Goal: Information Seeking & Learning: Learn about a topic

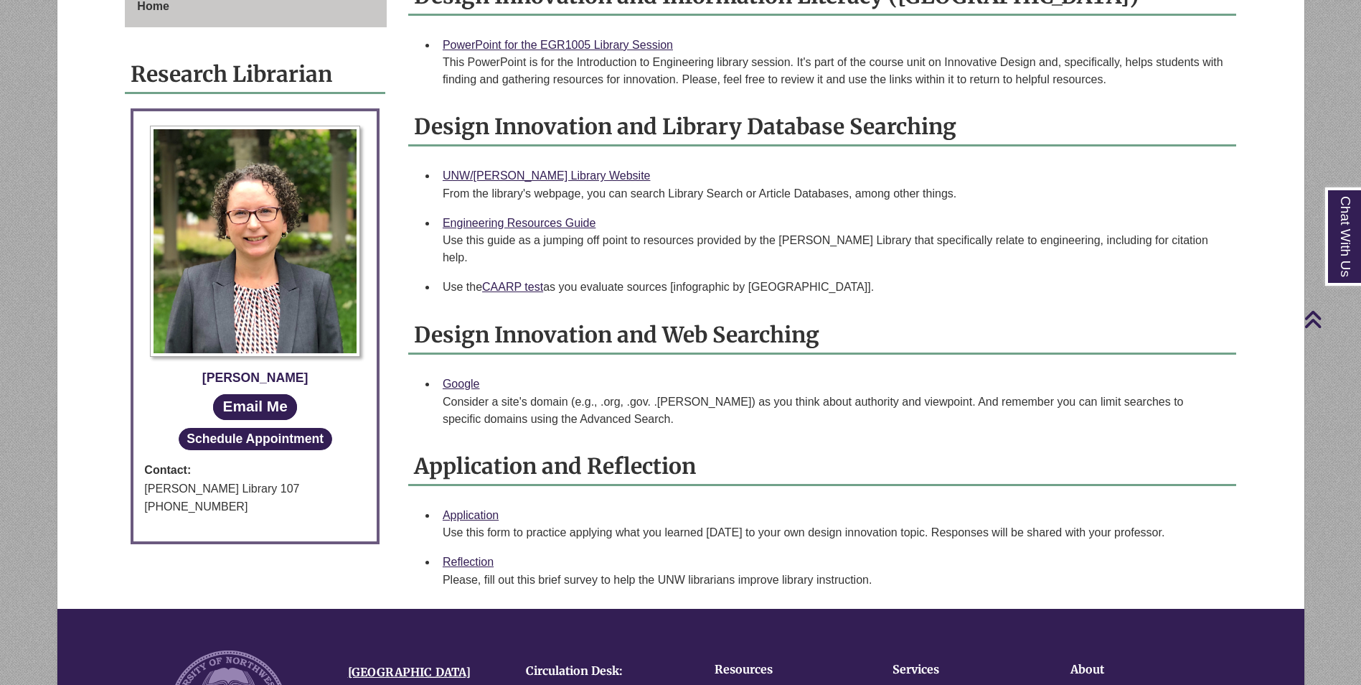
scroll to position [431, 0]
click at [629, 41] on link "PowerPoint for the EGR1005 Library Session" at bounding box center [558, 44] width 230 height 12
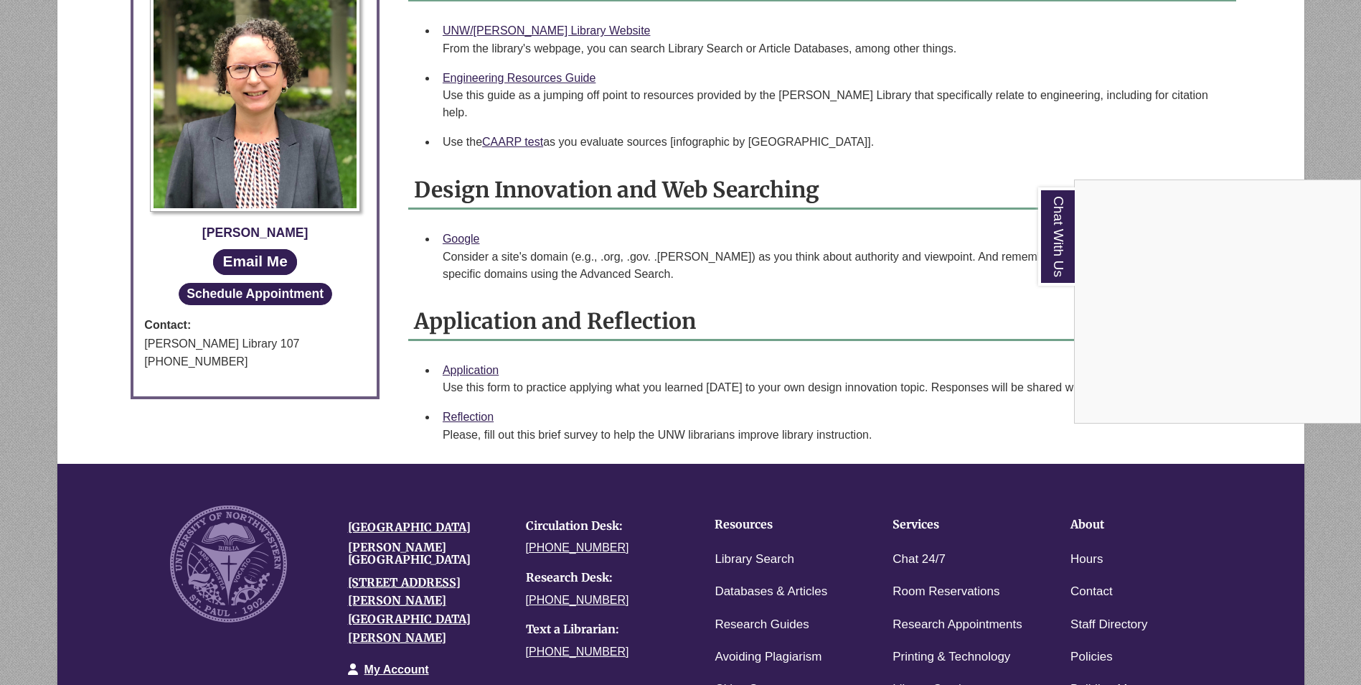
scroll to position [574, 0]
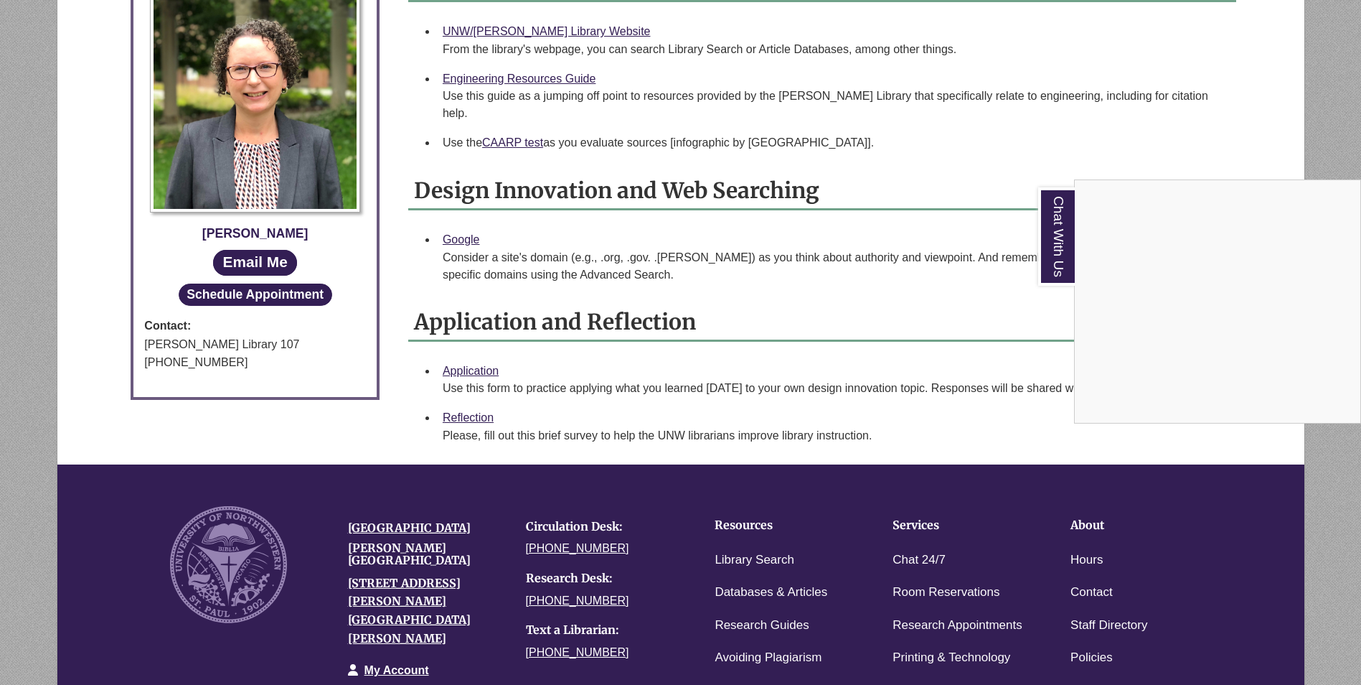
click at [472, 360] on div "Chat With Us" at bounding box center [680, 342] width 1361 height 685
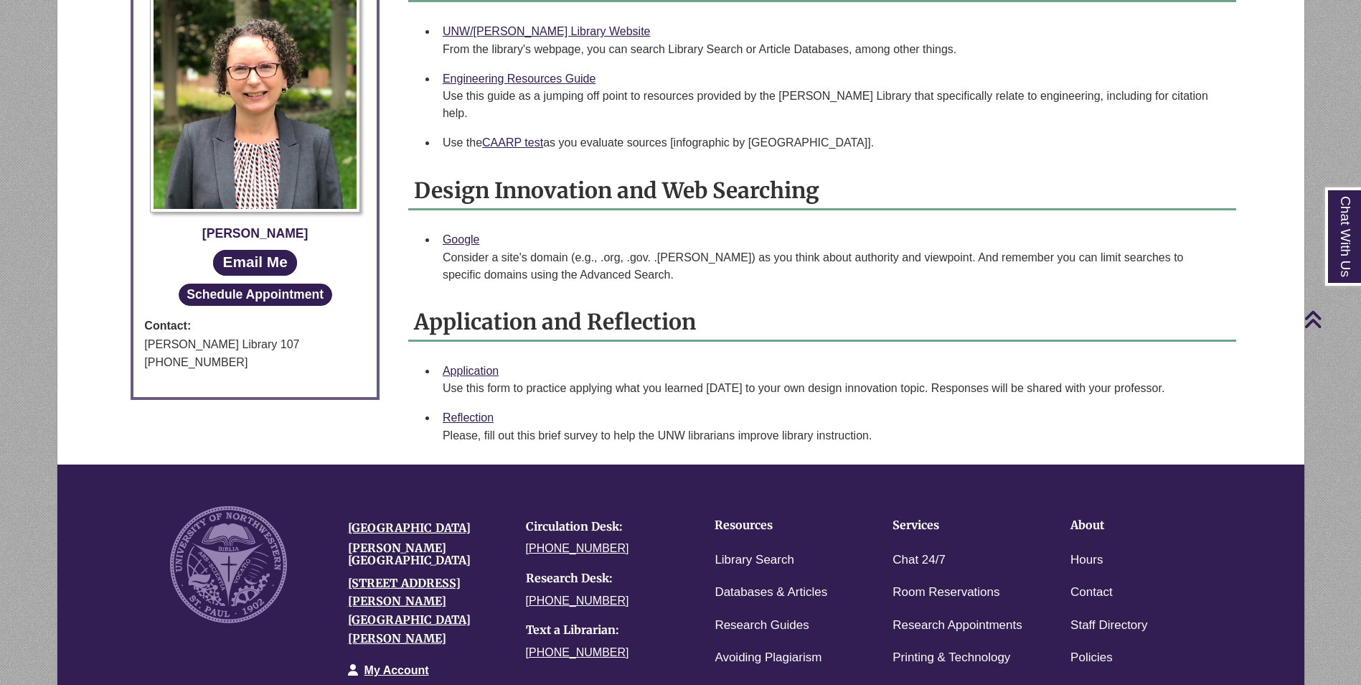
click at [474, 362] on div "Application Use this form to practice applying what you learned today to your o…" at bounding box center [834, 380] width 782 height 36
click at [474, 364] on link "Application" at bounding box center [471, 370] width 56 height 12
click at [462, 411] on link "Reflection" at bounding box center [468, 417] width 51 height 12
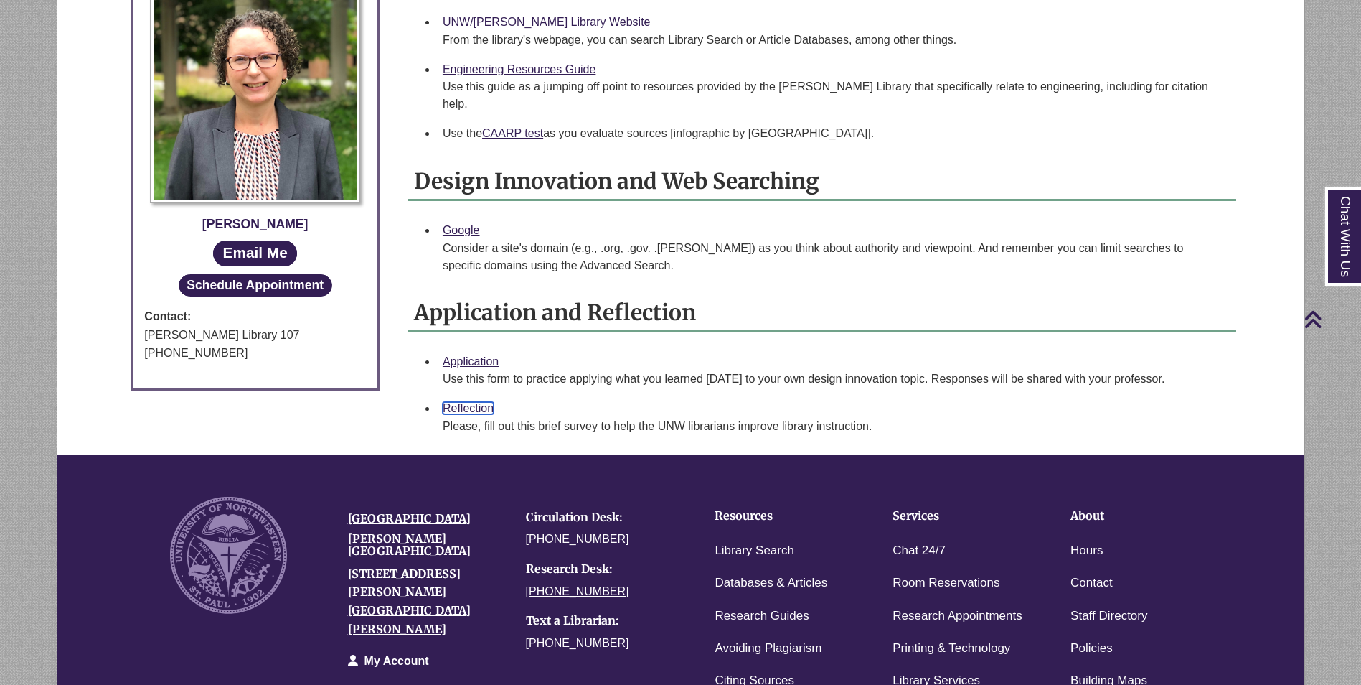
scroll to position [646, 0]
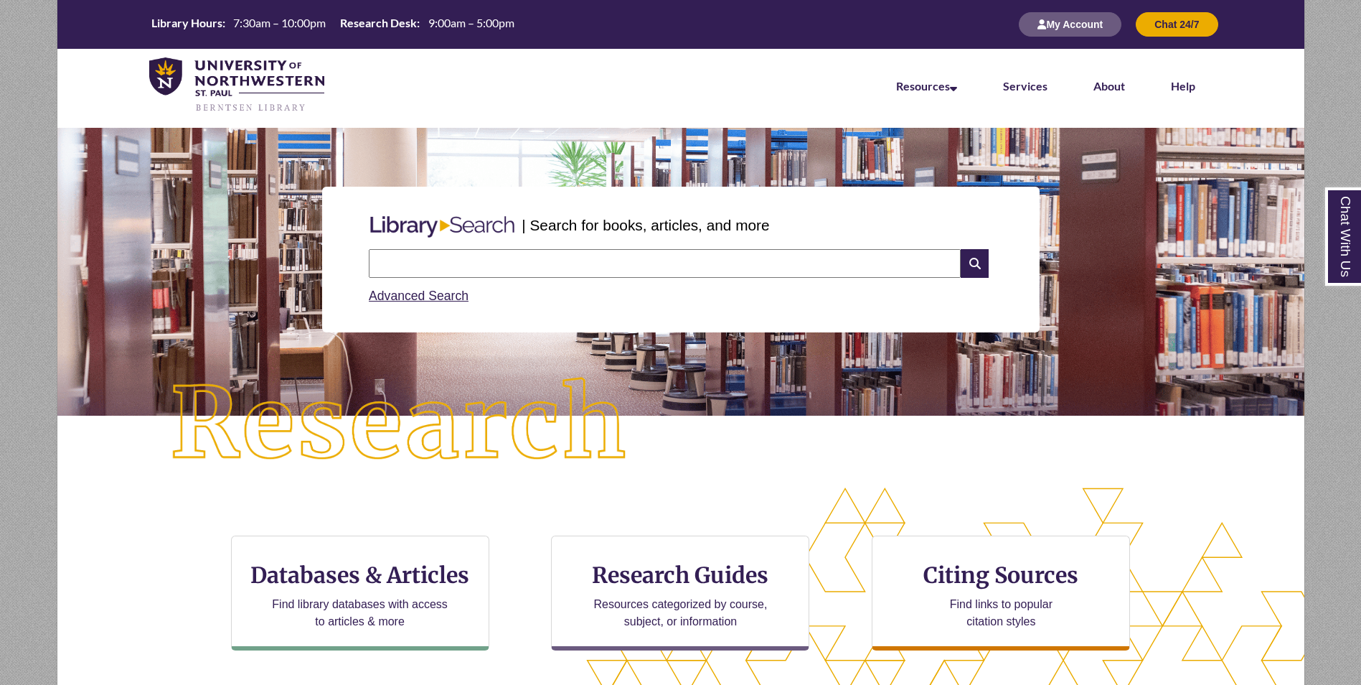
click at [591, 256] on input "text" at bounding box center [665, 263] width 592 height 29
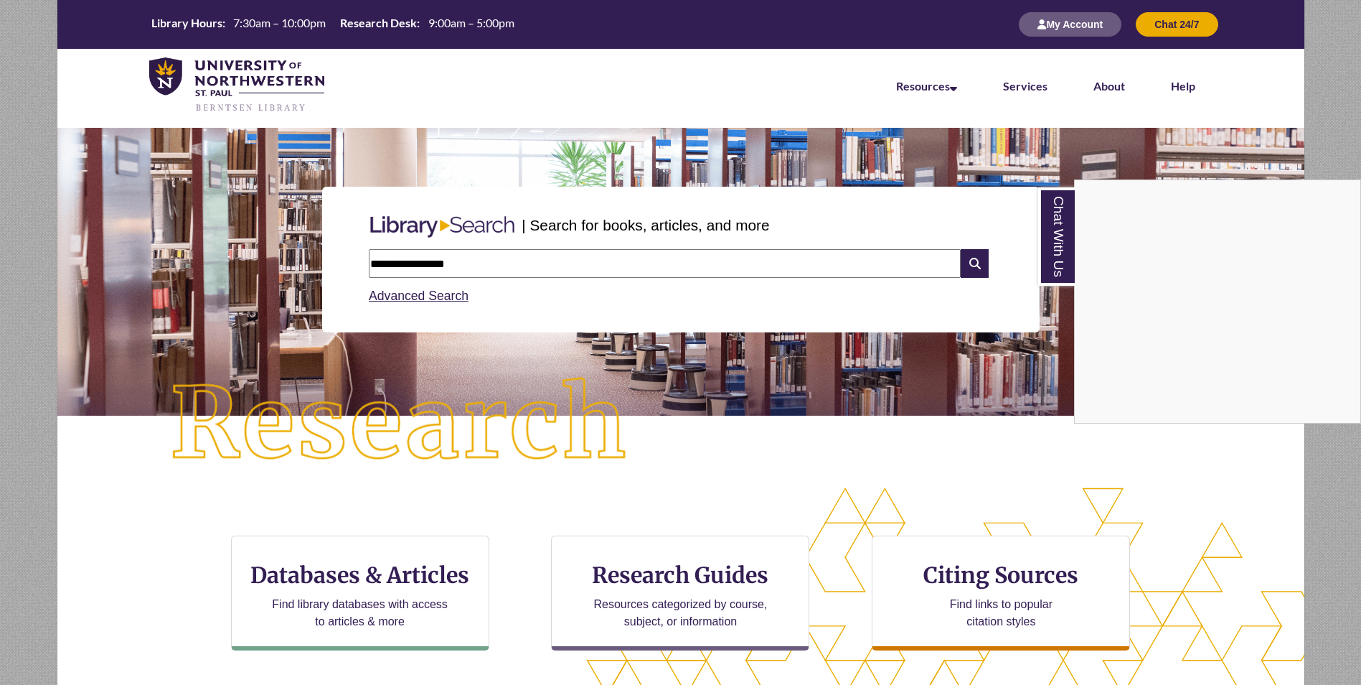
type input "**********"
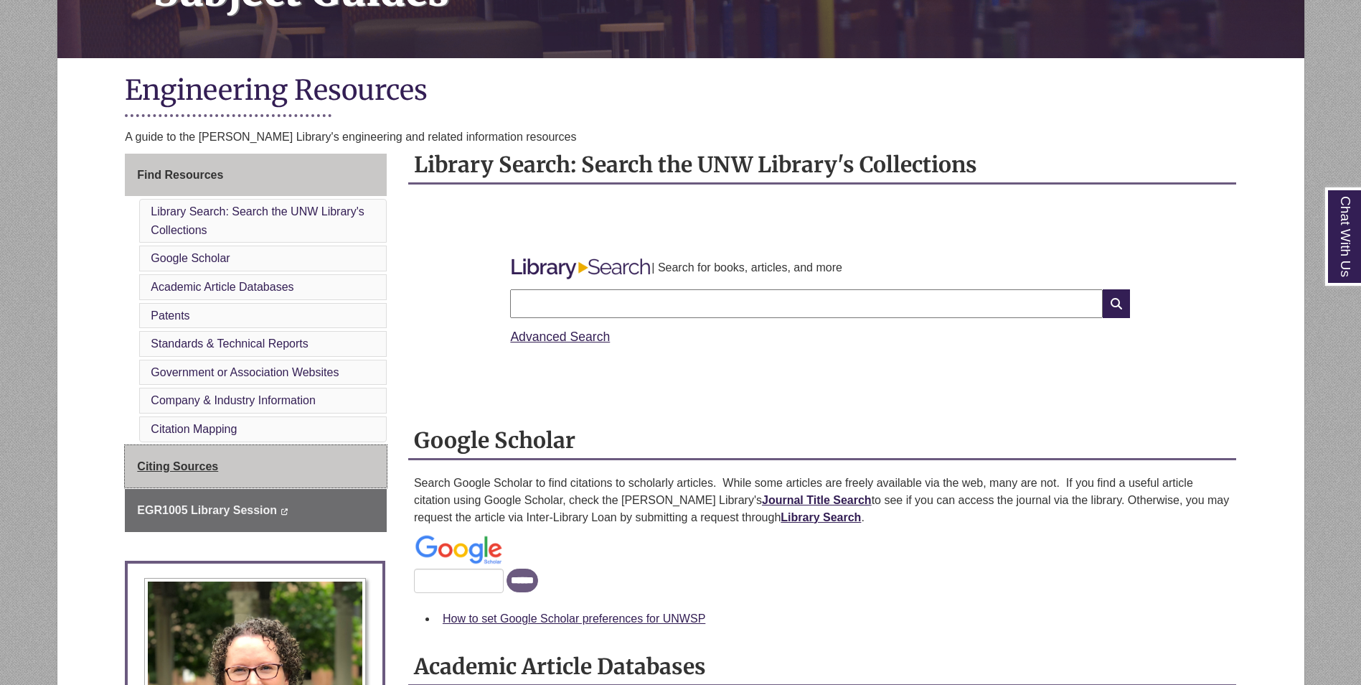
scroll to position [431, 0]
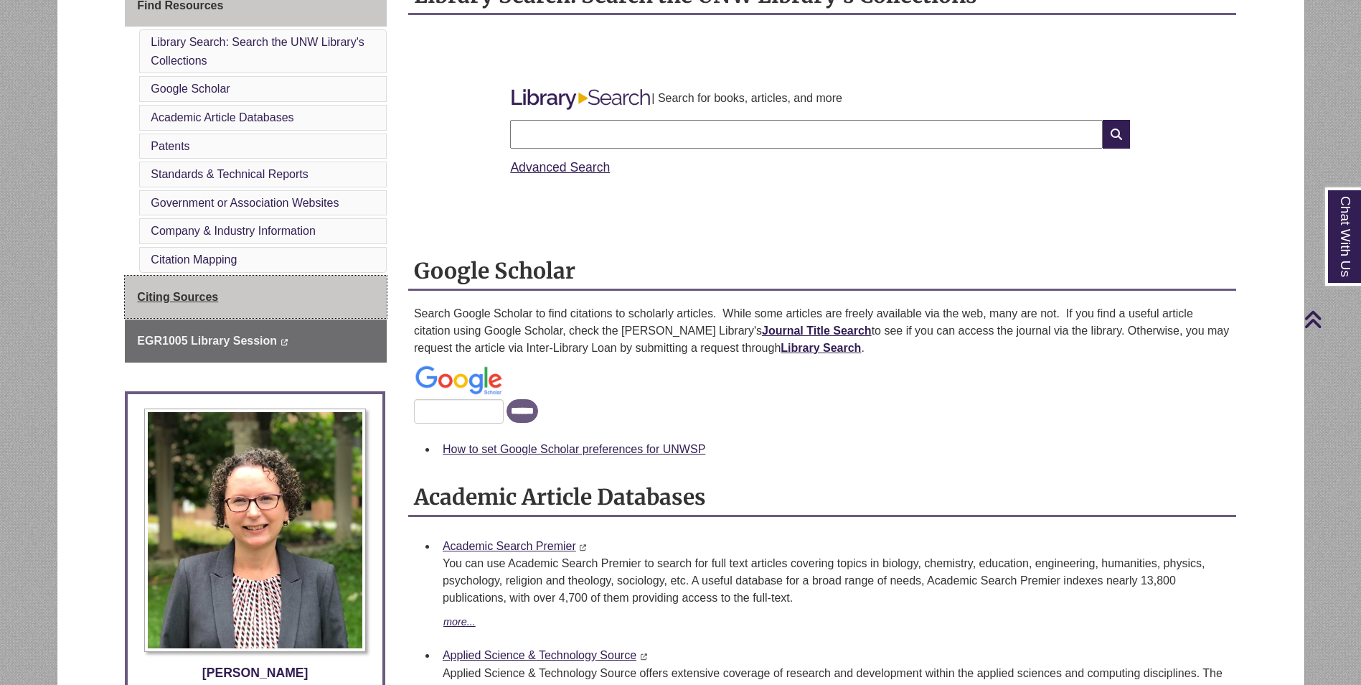
click at [266, 306] on link "Citing Sources" at bounding box center [256, 297] width 262 height 43
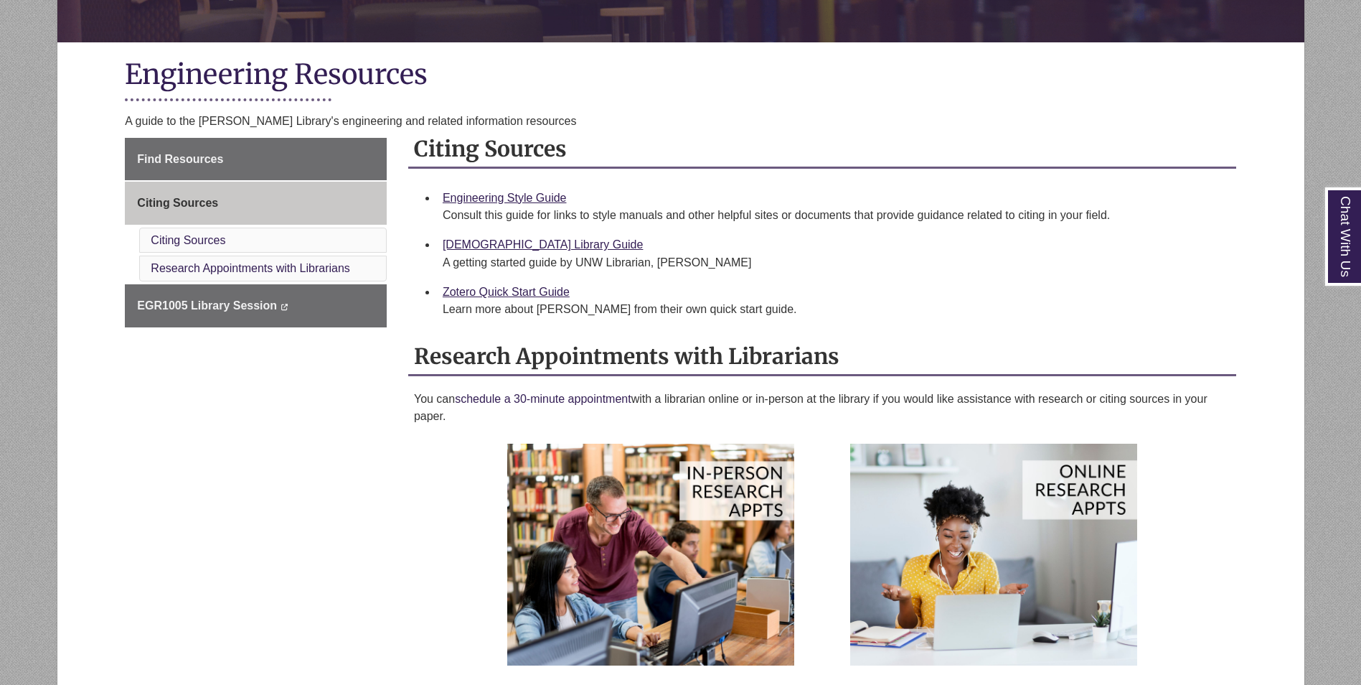
scroll to position [287, 0]
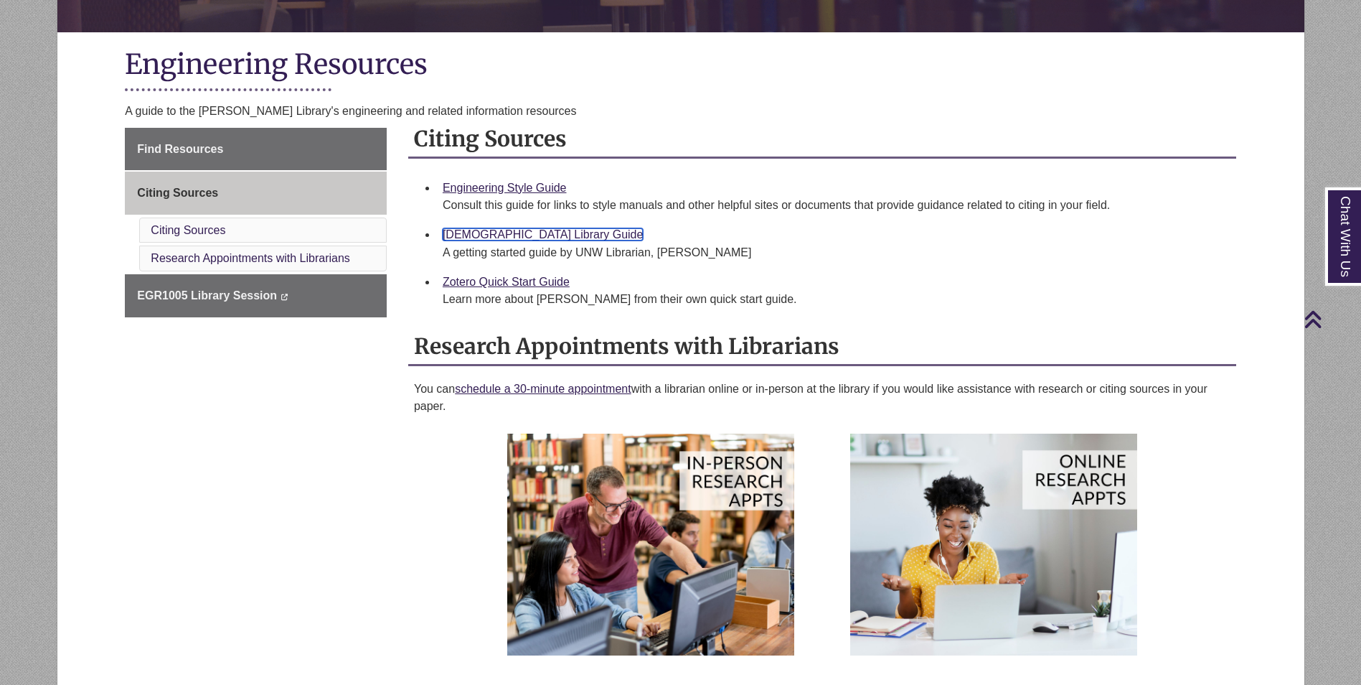
click at [494, 237] on link "Zotero Library Guide" at bounding box center [543, 234] width 200 height 12
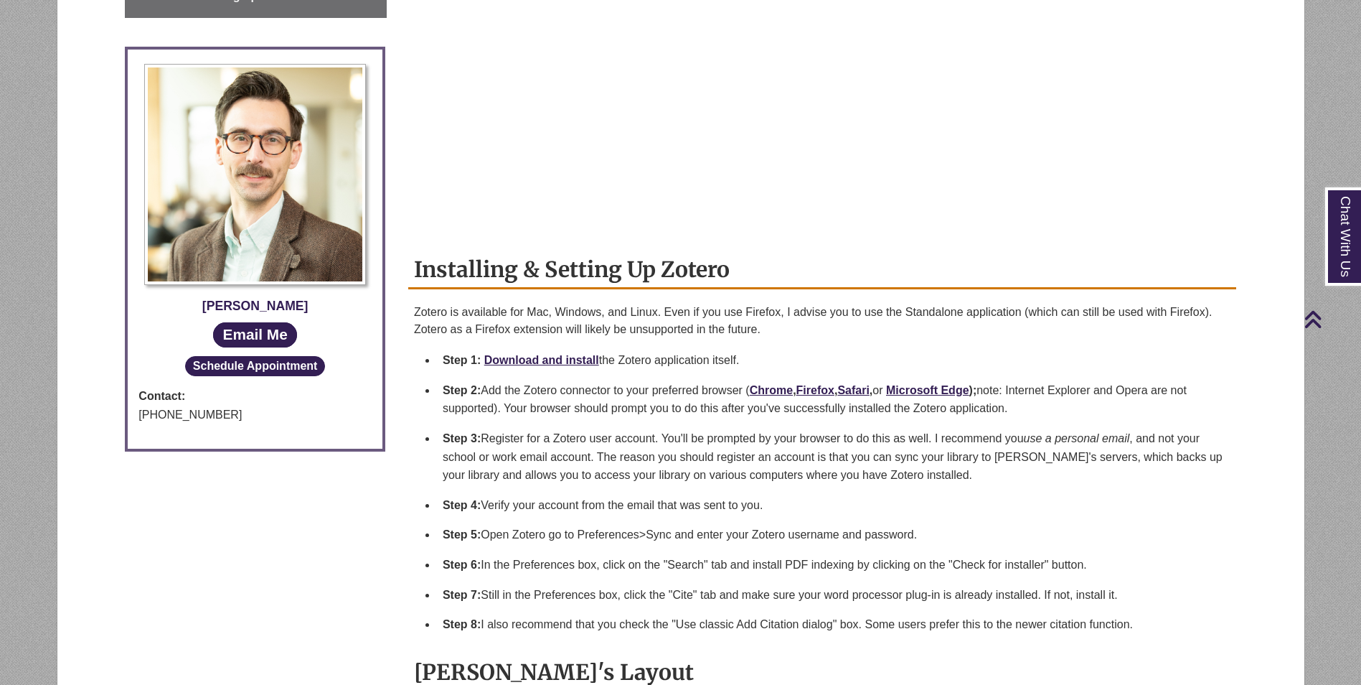
scroll to position [574, 0]
